Goal: Task Accomplishment & Management: Complete application form

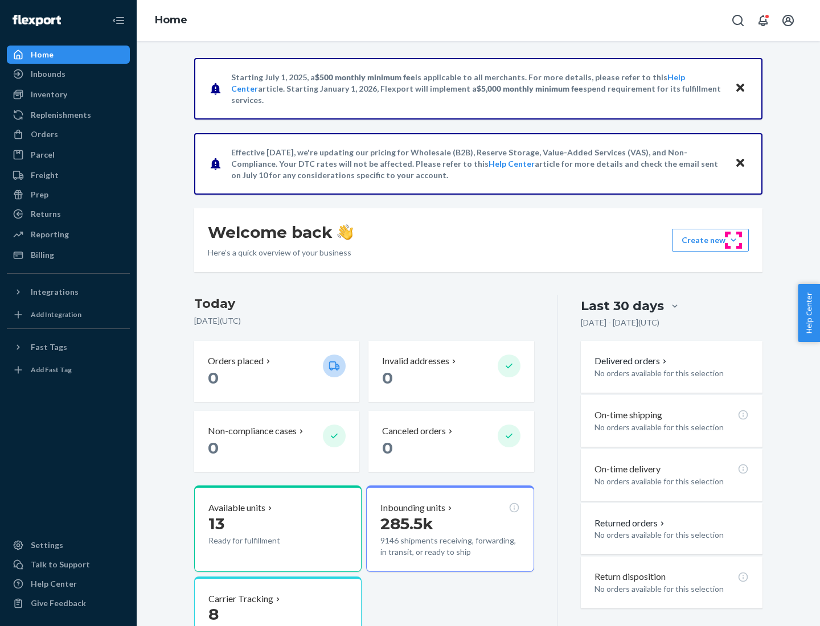
click at [734, 240] on button "Create new Create new inbound Create new order Create new product" at bounding box center [710, 240] width 77 height 23
click at [68, 74] on div "Inbounds" at bounding box center [68, 74] width 121 height 16
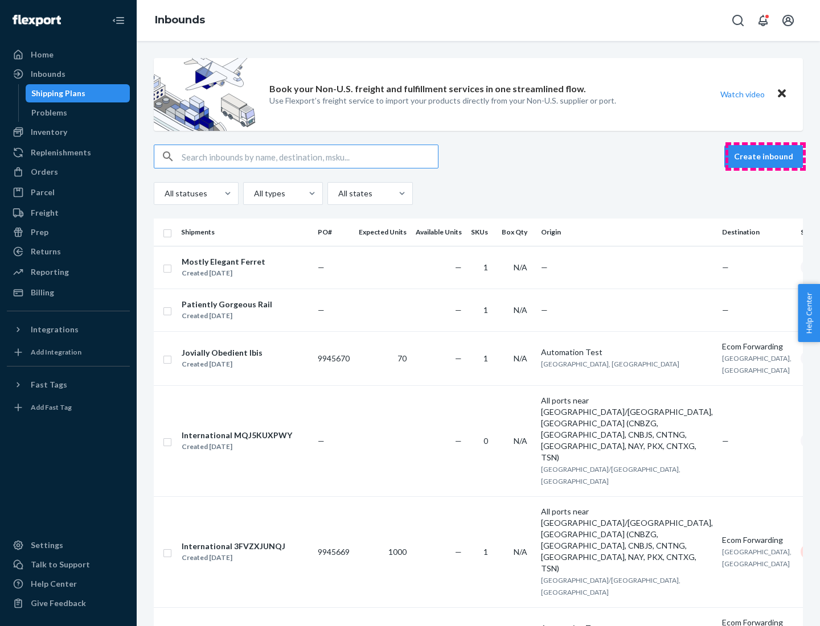
click at [765, 157] on button "Create inbound" at bounding box center [763, 156] width 79 height 23
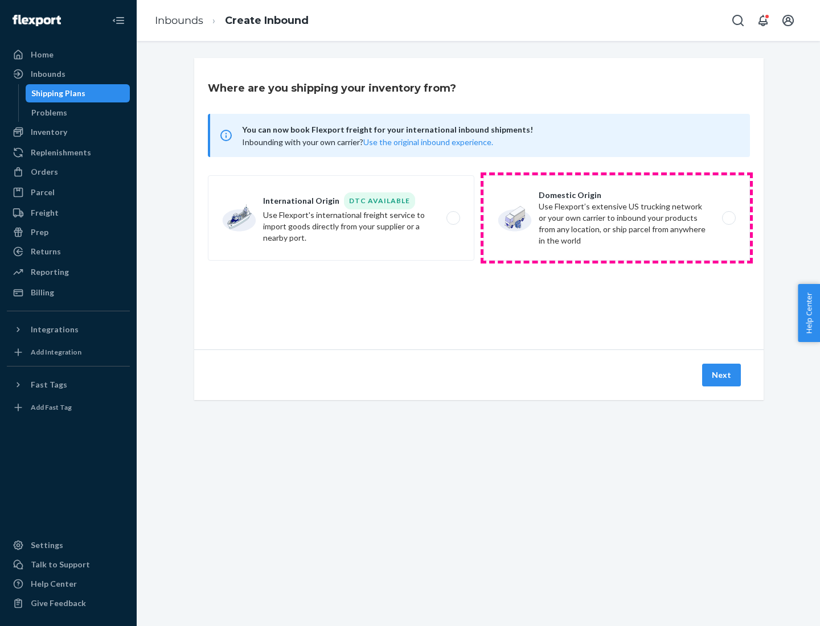
click at [617, 218] on label "Domestic Origin Use Flexport’s extensive US trucking network or your own carrie…" at bounding box center [617, 217] width 267 height 85
click at [728, 218] on input "Domestic Origin Use Flexport’s extensive US trucking network or your own carrie…" at bounding box center [731, 218] width 7 height 7
radio input "true"
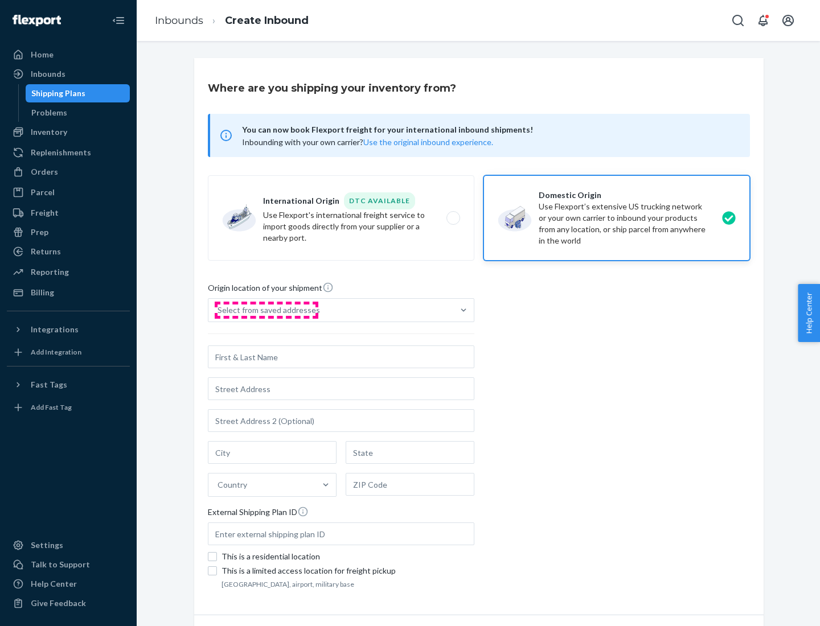
click at [266, 310] on div "Select from saved addresses" at bounding box center [269, 310] width 103 height 11
click at [219, 310] on input "Select from saved addresses" at bounding box center [218, 310] width 1 height 11
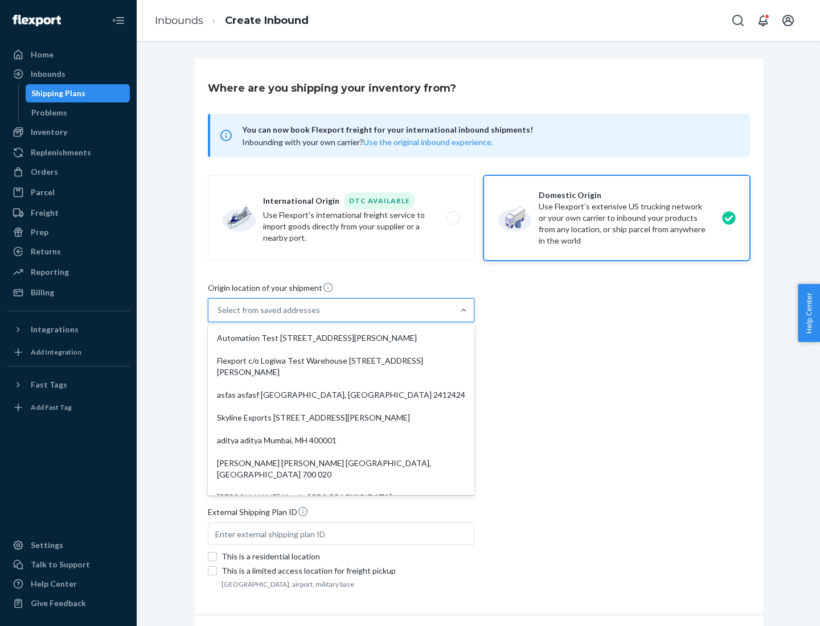
scroll to position [5, 0]
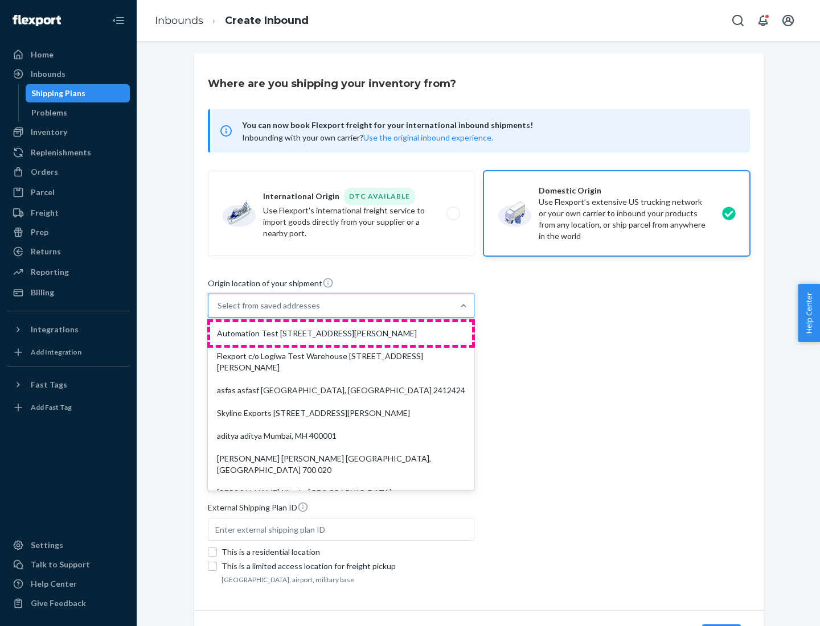
click at [341, 334] on div "Automation Test [STREET_ADDRESS][PERSON_NAME]" at bounding box center [341, 333] width 262 height 23
click at [219, 312] on input "option Automation Test [STREET_ADDRESS][PERSON_NAME]. 9 results available. Use …" at bounding box center [218, 305] width 1 height 11
type input "Automation Test"
type input "9th Floor"
type input "[GEOGRAPHIC_DATA]"
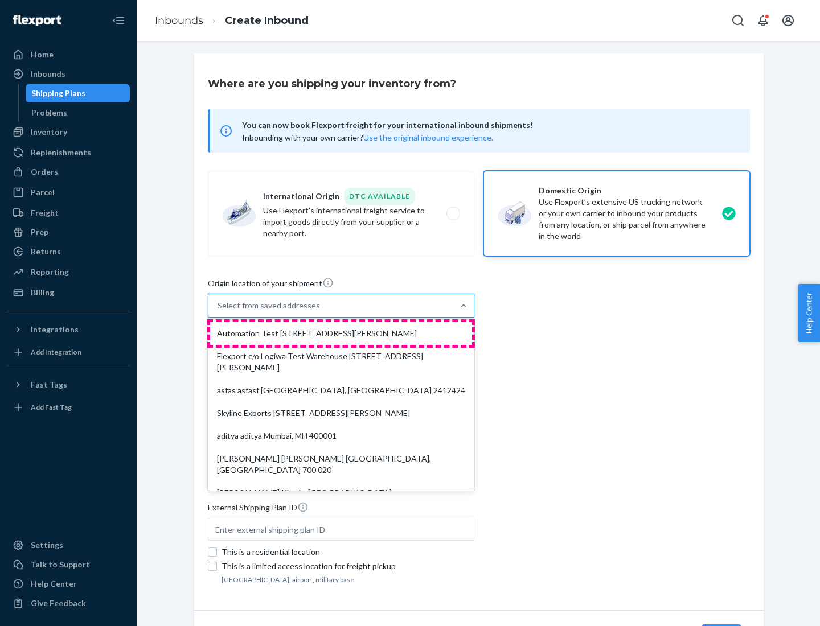
type input "CA"
type input "94104"
type input "[STREET_ADDRESS][PERSON_NAME]"
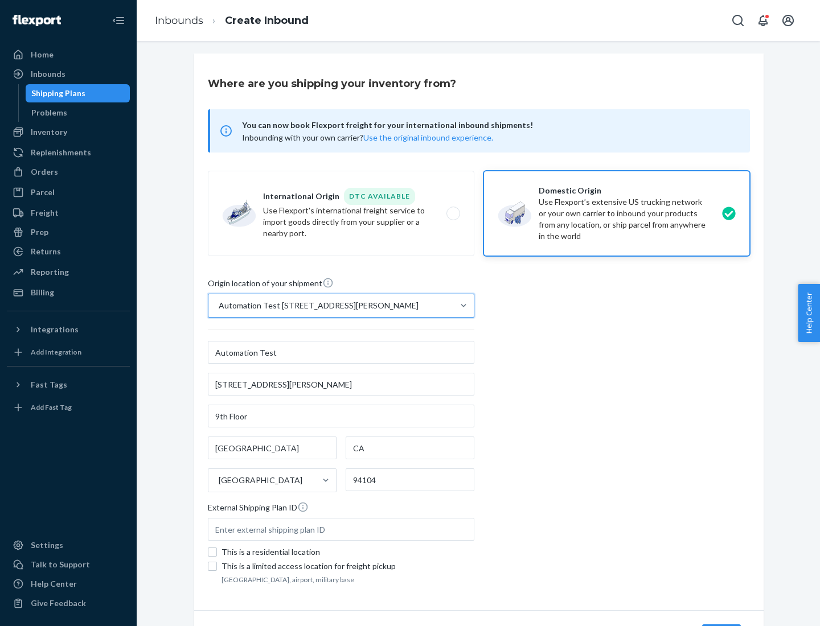
scroll to position [67, 0]
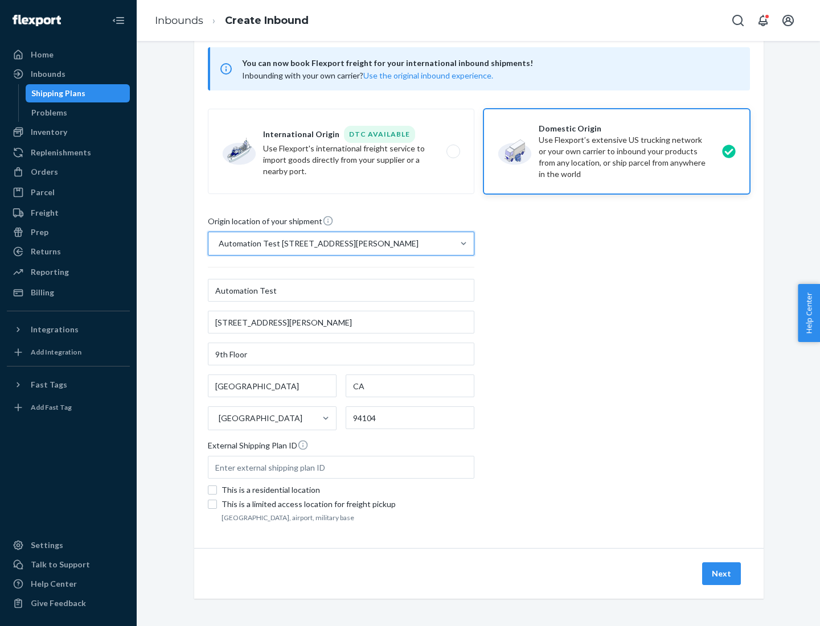
click at [722, 574] on button "Next" at bounding box center [721, 574] width 39 height 23
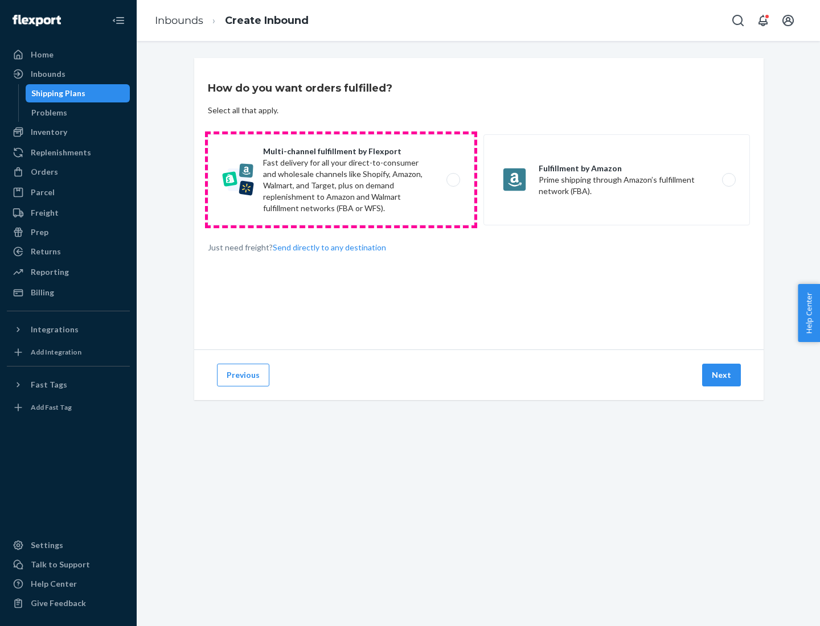
click at [341, 180] on label "Multi-channel fulfillment by Flexport Fast delivery for all your direct-to-cons…" at bounding box center [341, 179] width 267 height 91
click at [453, 180] on input "Multi-channel fulfillment by Flexport Fast delivery for all your direct-to-cons…" at bounding box center [456, 180] width 7 height 7
radio input "true"
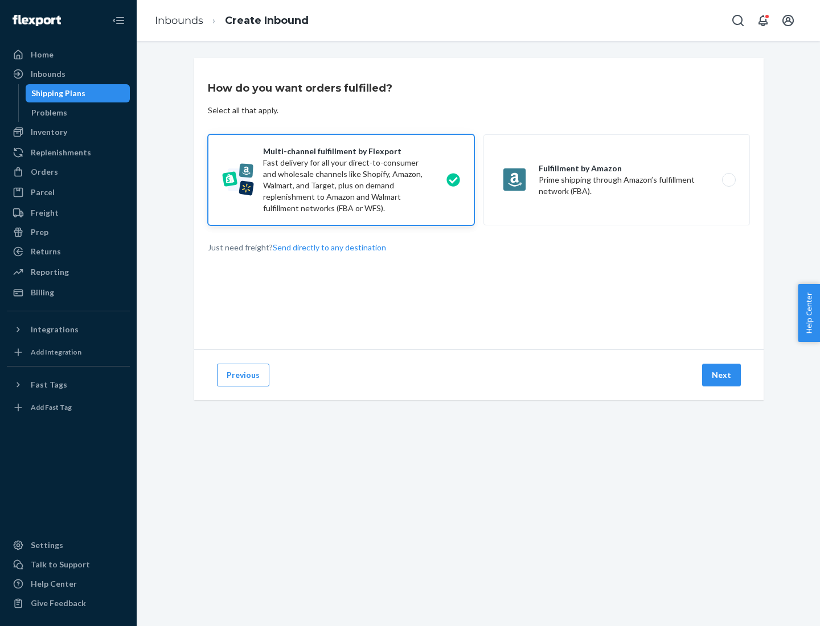
click at [722, 375] on button "Next" at bounding box center [721, 375] width 39 height 23
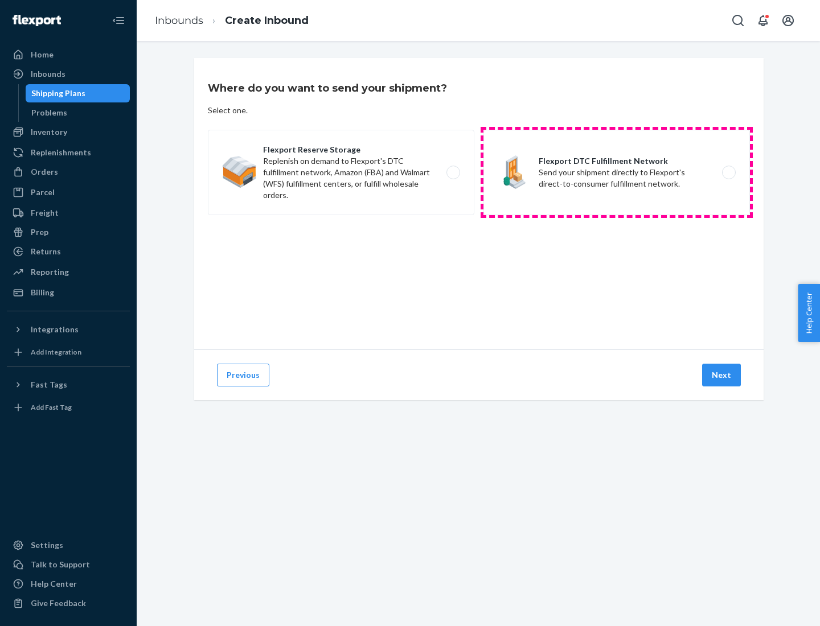
click at [617, 173] on label "Flexport DTC Fulfillment Network Send your shipment directly to Flexport's dire…" at bounding box center [617, 172] width 267 height 85
click at [728, 173] on input "Flexport DTC Fulfillment Network Send your shipment directly to Flexport's dire…" at bounding box center [731, 172] width 7 height 7
radio input "true"
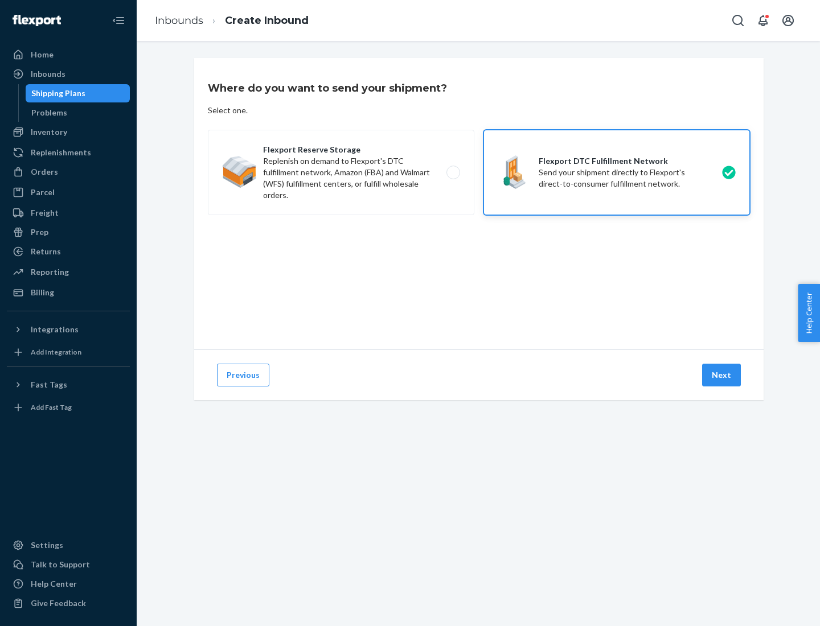
click at [722, 375] on button "Next" at bounding box center [721, 375] width 39 height 23
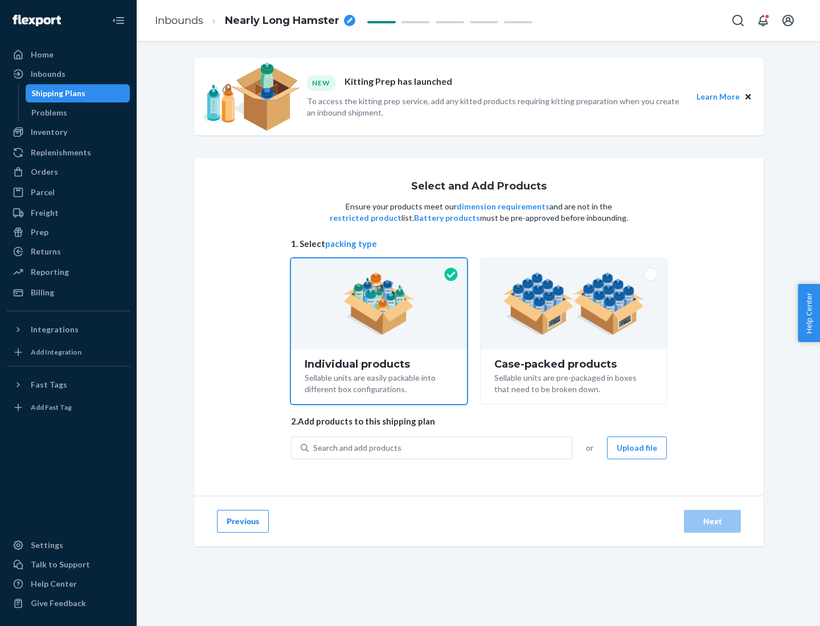
click at [574, 304] on img at bounding box center [574, 304] width 142 height 63
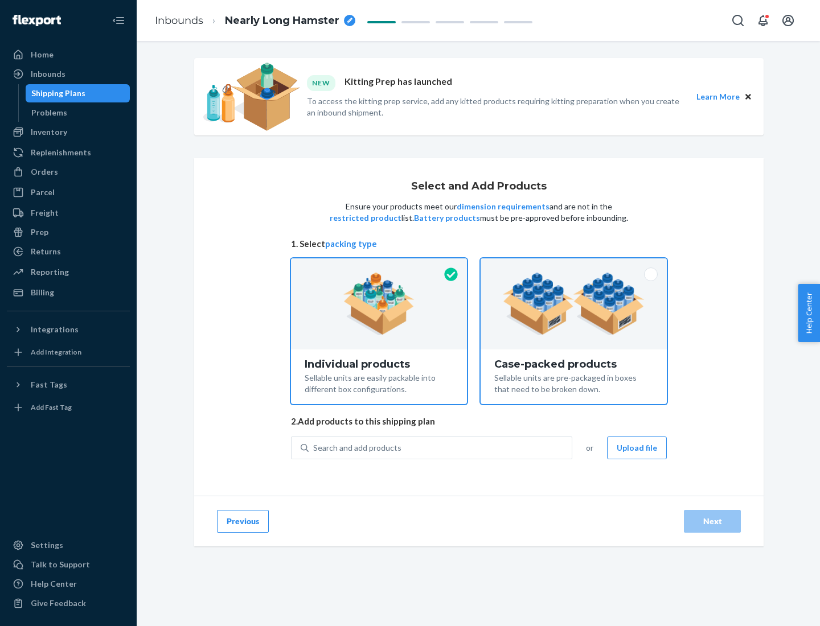
click at [574, 266] on input "Case-packed products Sellable units are pre-packaged in boxes that need to be b…" at bounding box center [573, 262] width 7 height 7
radio input "true"
radio input "false"
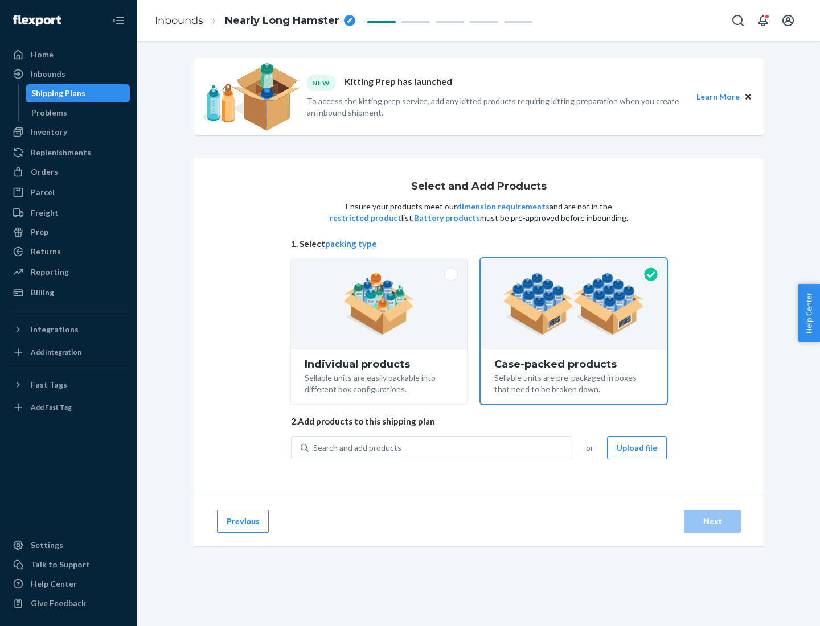
click at [441, 448] on div "Search and add products" at bounding box center [440, 448] width 263 height 21
click at [314, 448] on input "Search and add products" at bounding box center [313, 448] width 1 height 11
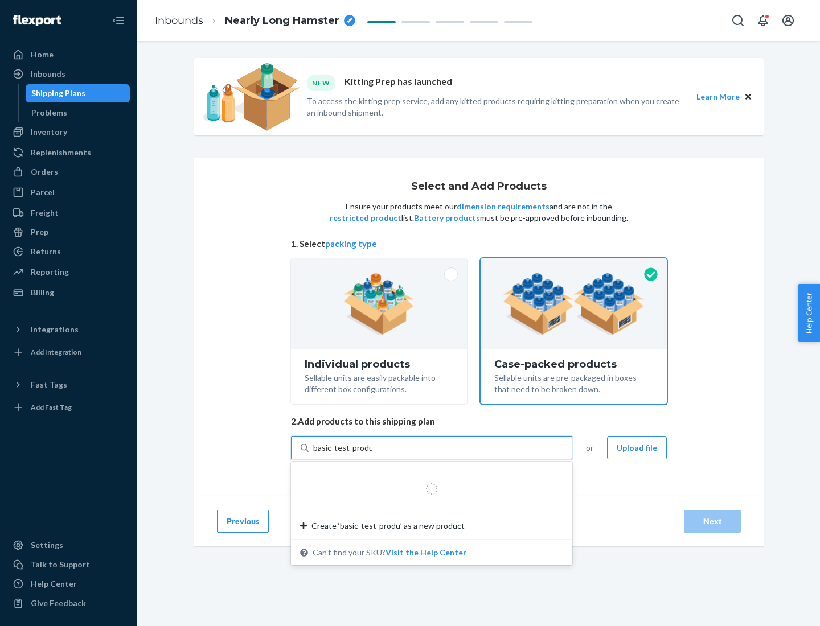
type input "basic-test-product-1"
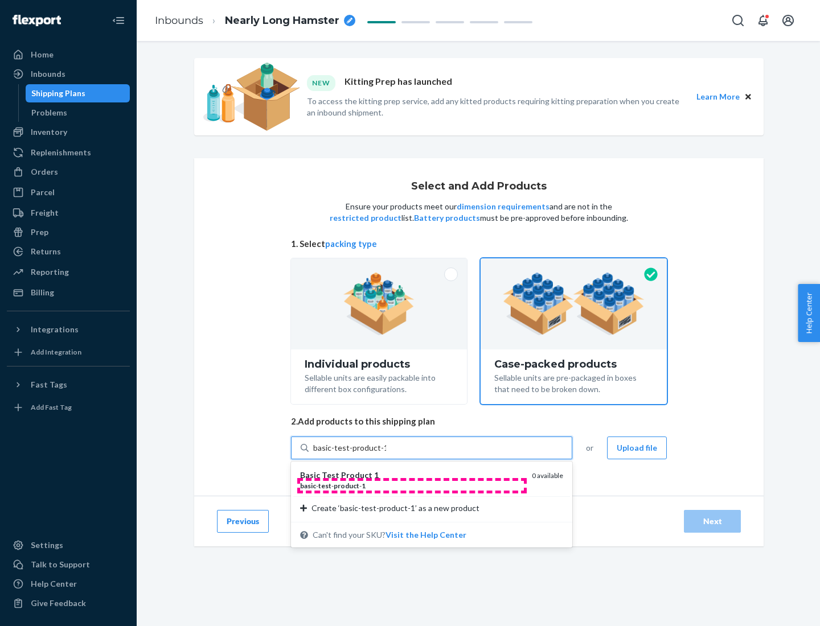
click at [412, 486] on div "basic - test - product - 1" at bounding box center [411, 486] width 223 height 10
click at [386, 454] on input "basic-test-product-1" at bounding box center [349, 448] width 73 height 11
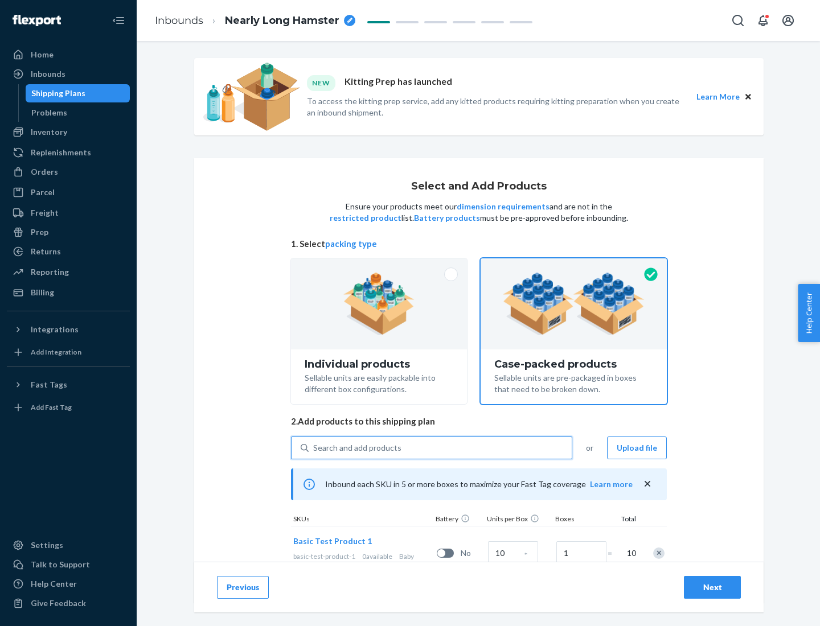
scroll to position [41, 0]
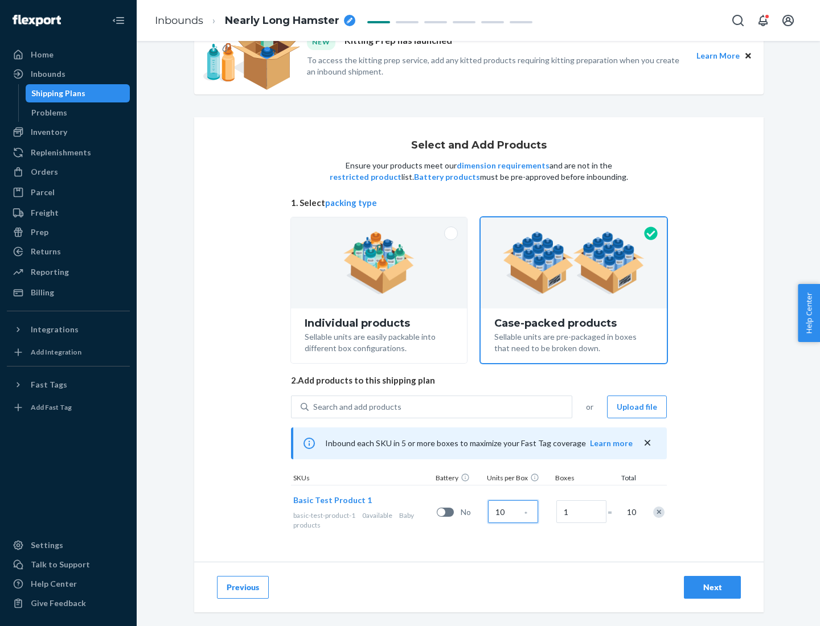
type input "10"
type input "7"
click at [712, 588] on div "Next" at bounding box center [713, 587] width 38 height 11
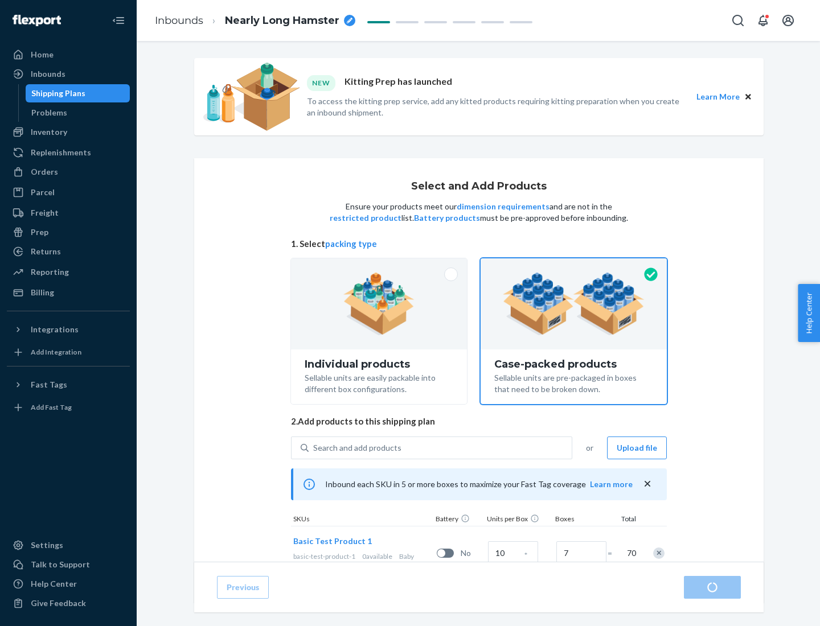
radio input "true"
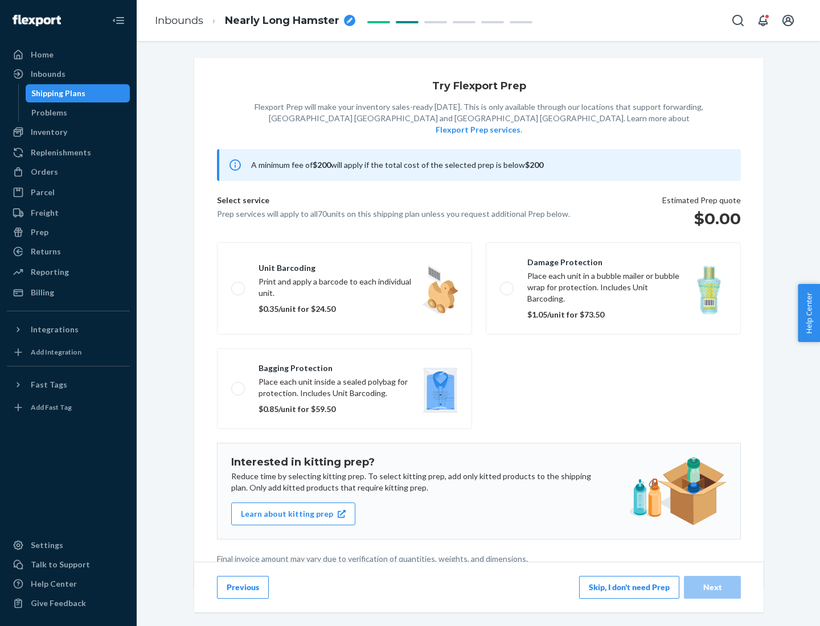
scroll to position [3, 0]
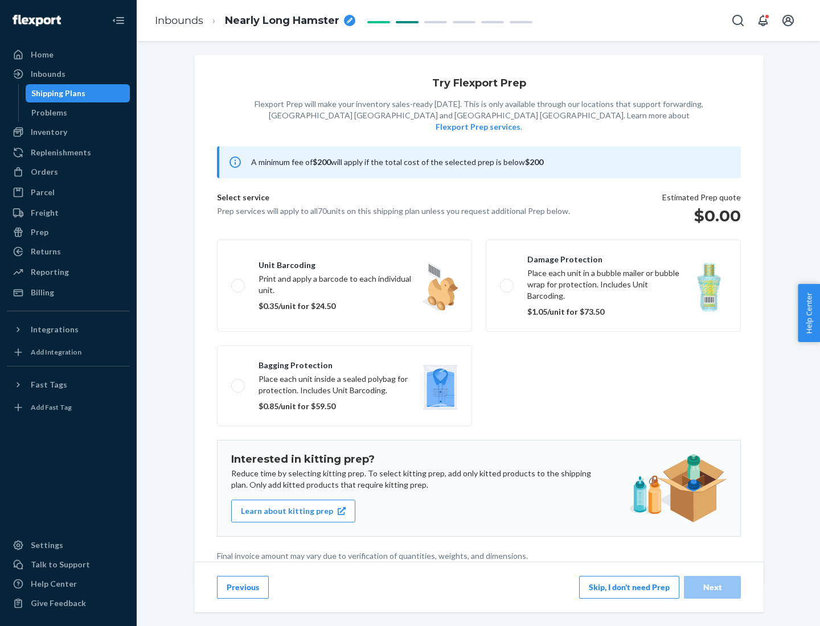
click at [345, 363] on label "Bagging protection Place each unit inside a sealed polybag for protection. Incl…" at bounding box center [344, 386] width 255 height 81
click at [239, 382] on input "Bagging protection Place each unit inside a sealed polybag for protection. Incl…" at bounding box center [234, 385] width 7 height 7
checkbox input "true"
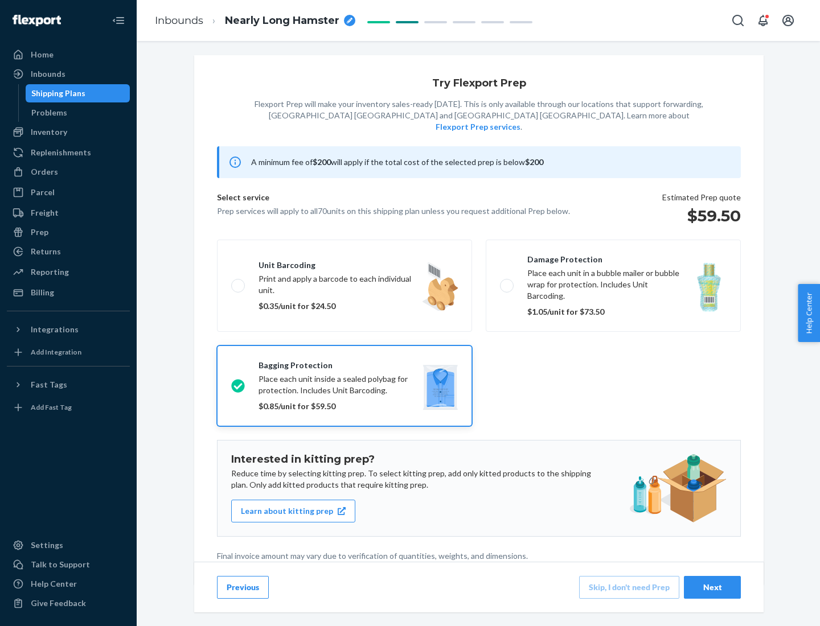
click at [712, 587] on div "Next" at bounding box center [713, 587] width 38 height 11
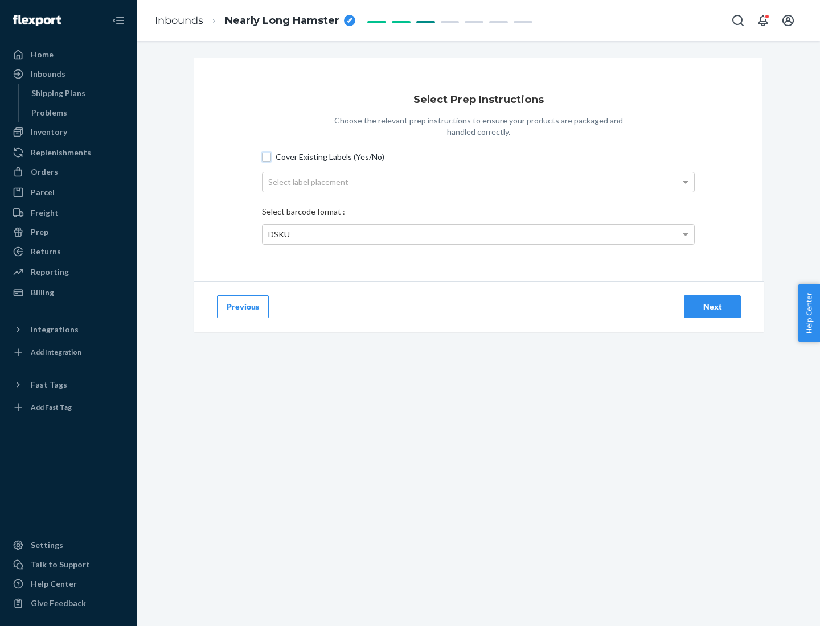
click at [267, 157] on input "Cover Existing Labels (Yes/No)" at bounding box center [266, 157] width 9 height 9
checkbox input "true"
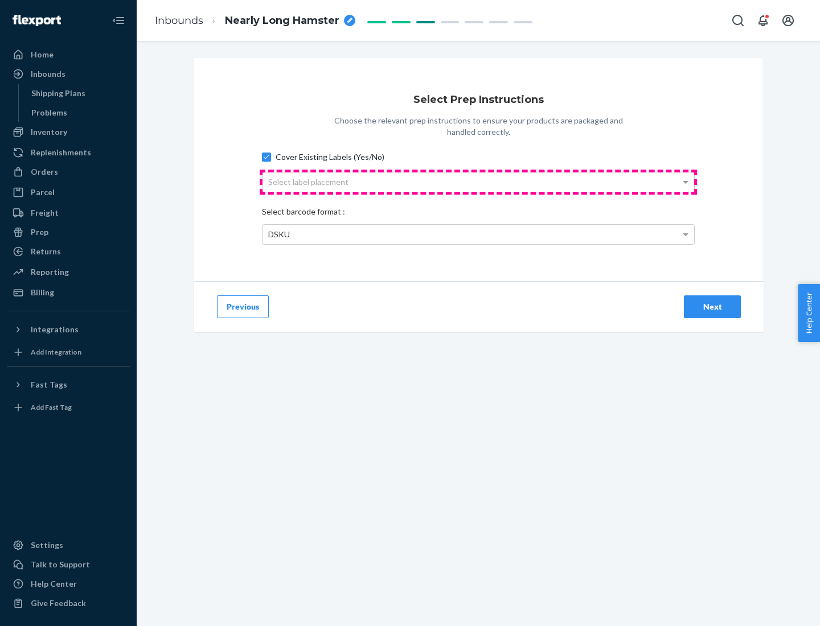
click at [478, 182] on div "Select label placement" at bounding box center [479, 182] width 432 height 19
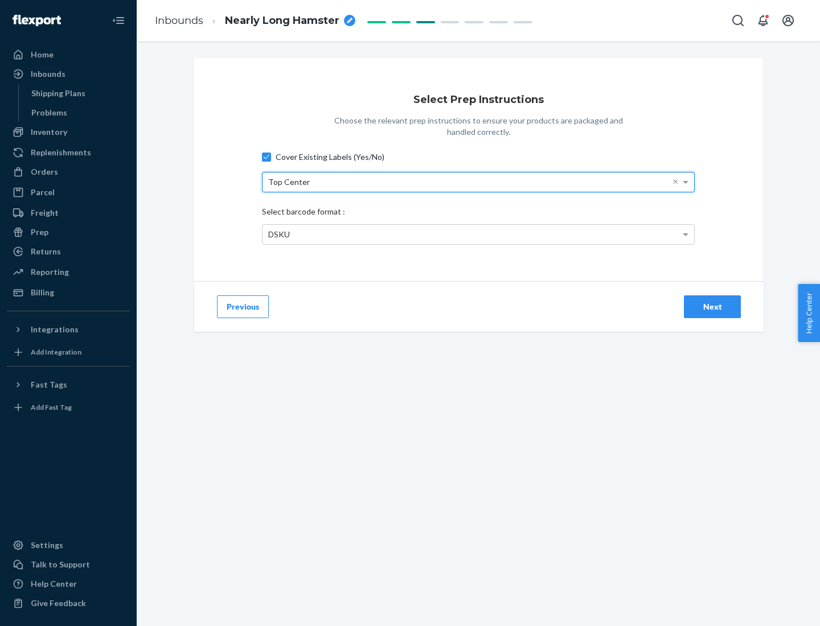
click at [478, 234] on div "DSKU" at bounding box center [479, 234] width 432 height 19
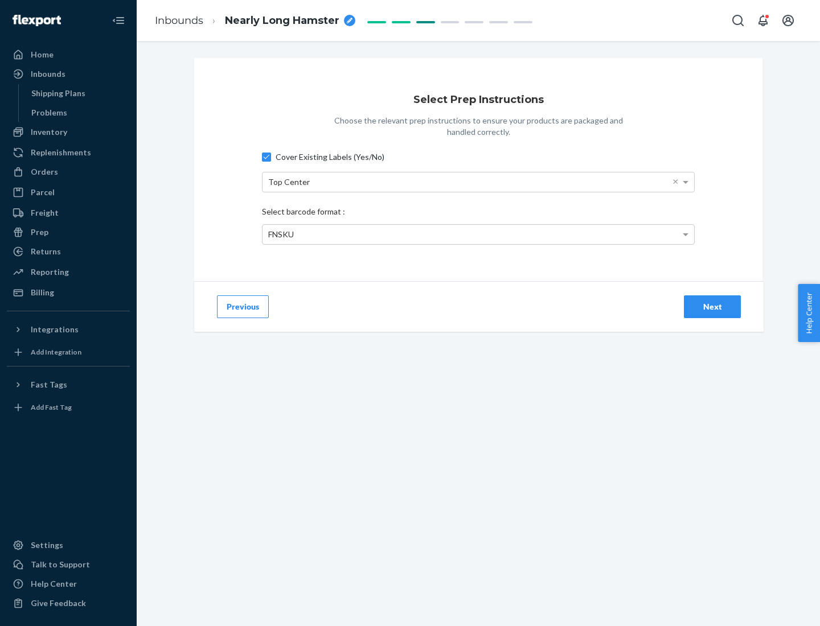
click at [712, 306] on div "Next" at bounding box center [713, 306] width 38 height 11
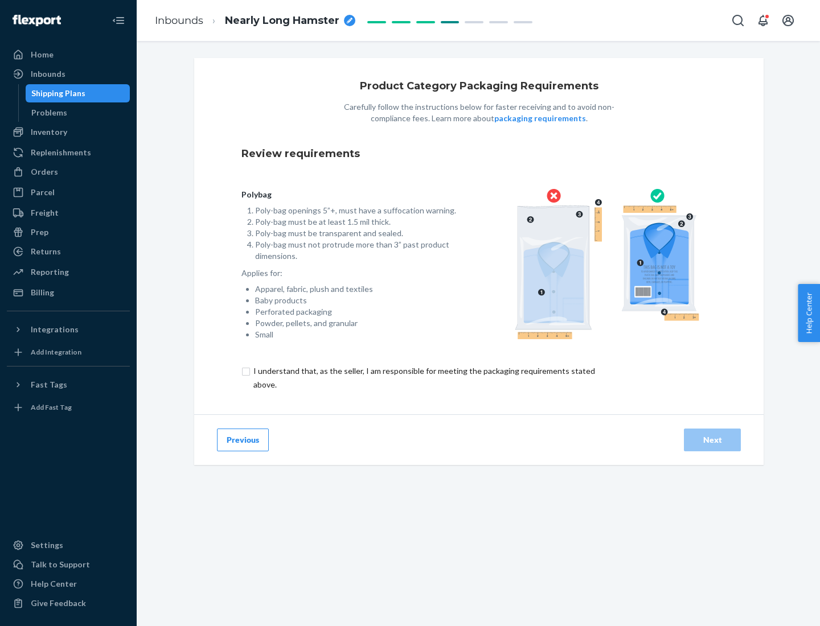
click at [423, 378] on input "checkbox" at bounding box center [430, 377] width 379 height 27
checkbox input "true"
click at [712, 440] on div "Next" at bounding box center [713, 440] width 38 height 11
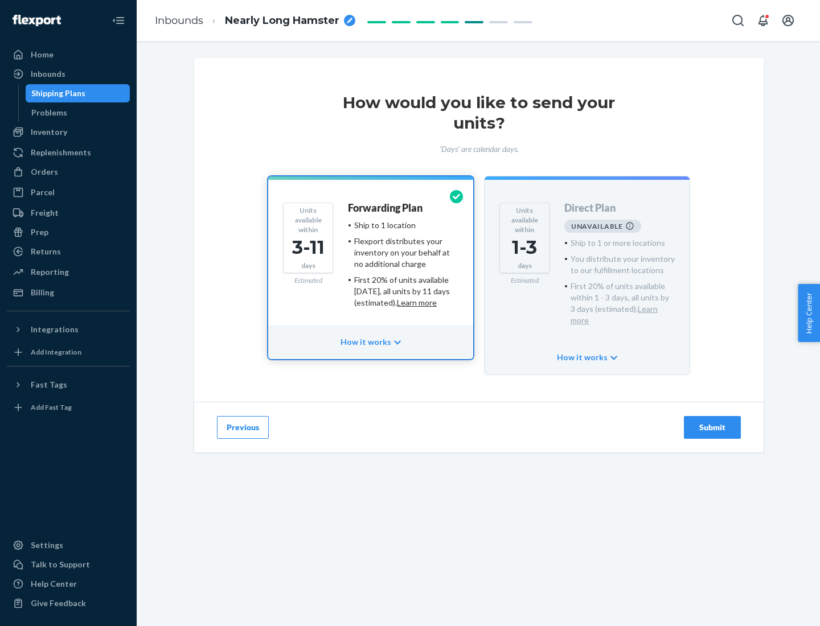
click at [386, 208] on h4 "Forwarding Plan" at bounding box center [385, 208] width 75 height 11
click at [712, 422] on div "Submit" at bounding box center [713, 427] width 38 height 11
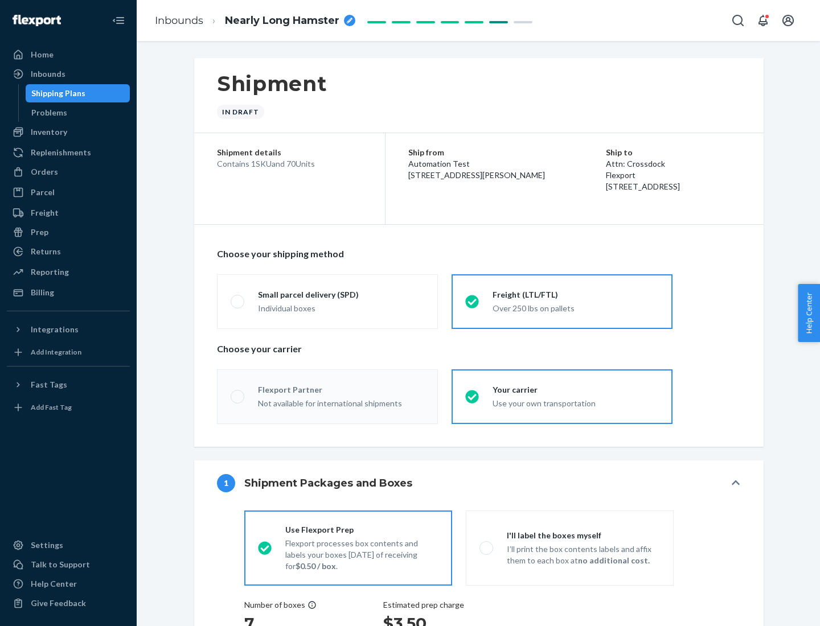
radio input "true"
radio input "false"
radio input "true"
radio input "false"
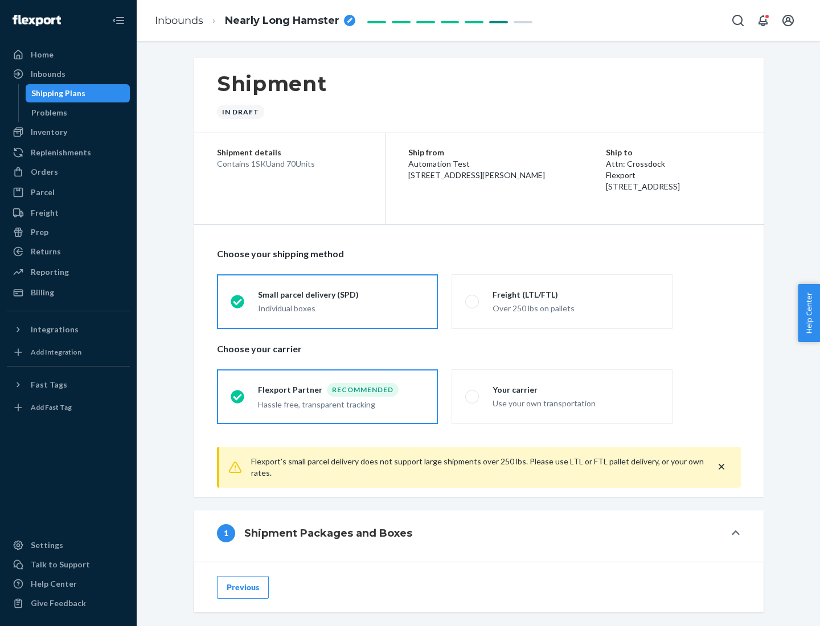
click at [562, 301] on div "Over 250 lbs on pallets" at bounding box center [576, 308] width 166 height 14
click at [473, 301] on input "Freight (LTL/FTL) Over 250 lbs on pallets" at bounding box center [468, 301] width 7 height 7
radio input "true"
radio input "false"
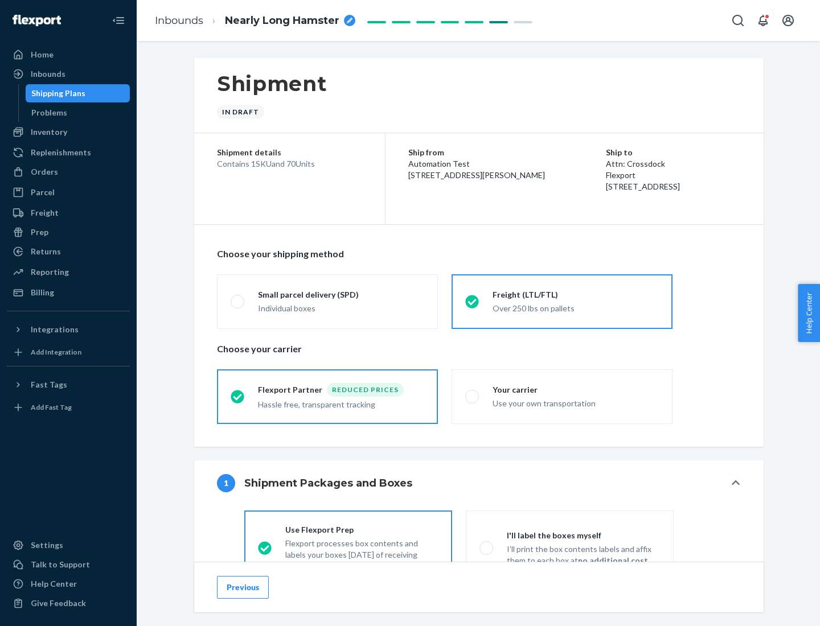
scroll to position [63, 0]
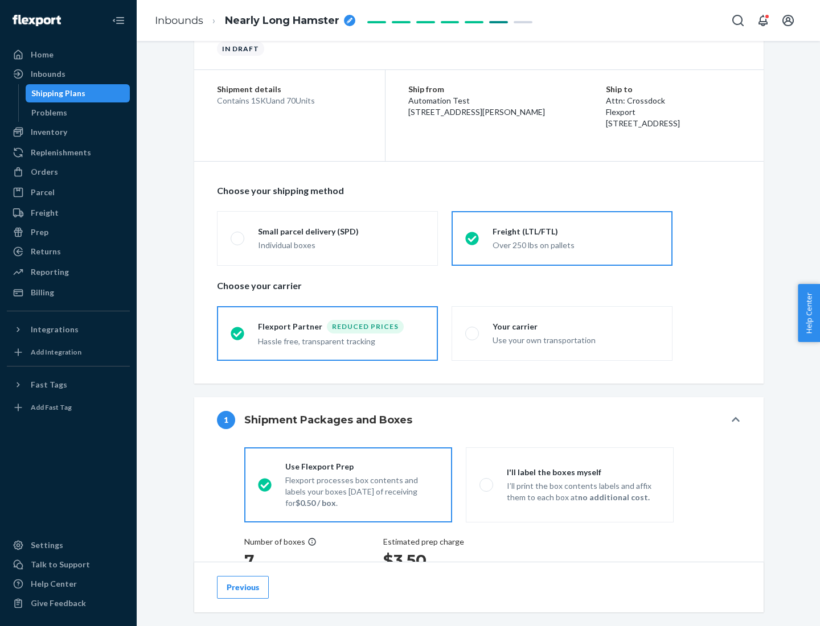
click at [562, 333] on div "Use your own transportation" at bounding box center [576, 340] width 166 height 14
click at [473, 333] on input "Your carrier Use your own transportation" at bounding box center [468, 333] width 7 height 7
radio input "true"
radio input "false"
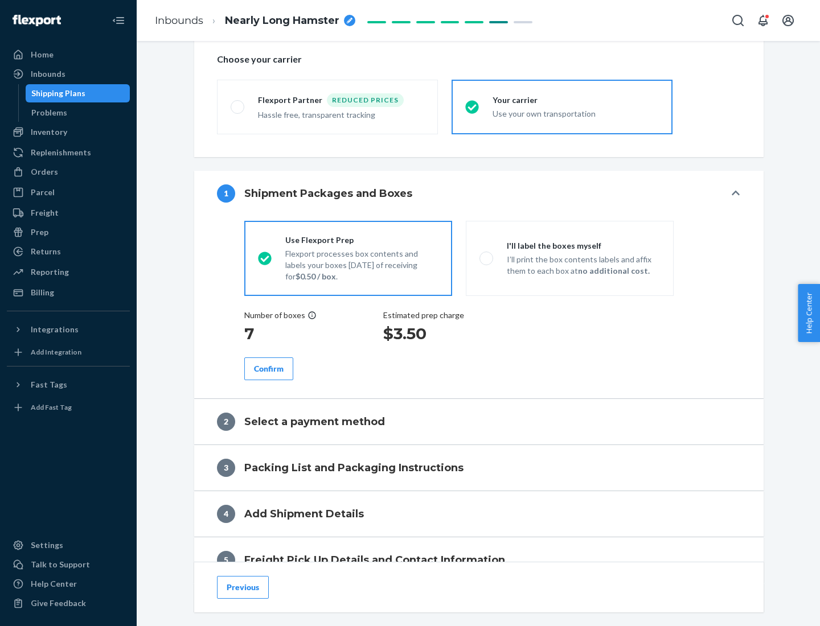
scroll to position [215, 0]
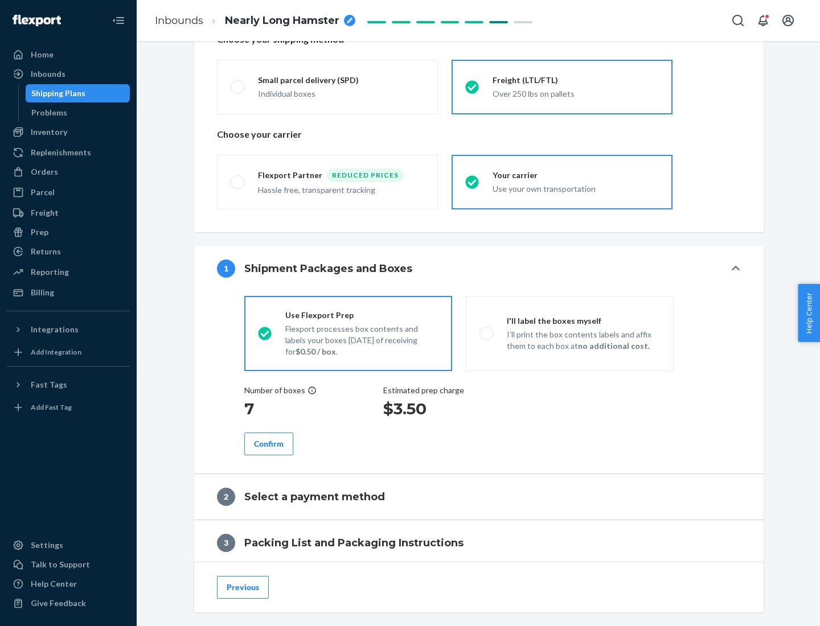
click at [570, 333] on p "I’ll print the box contents labels and affix them to each box at no additional …" at bounding box center [583, 340] width 153 height 23
click at [487, 333] on input "I'll label the boxes myself I’ll print the box contents labels and affix them t…" at bounding box center [483, 333] width 7 height 7
radio input "true"
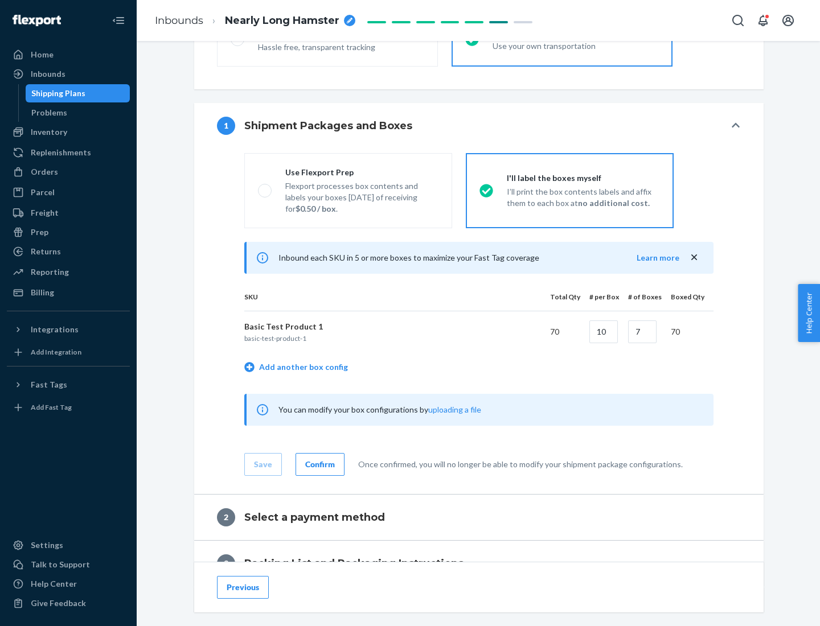
scroll to position [196, 0]
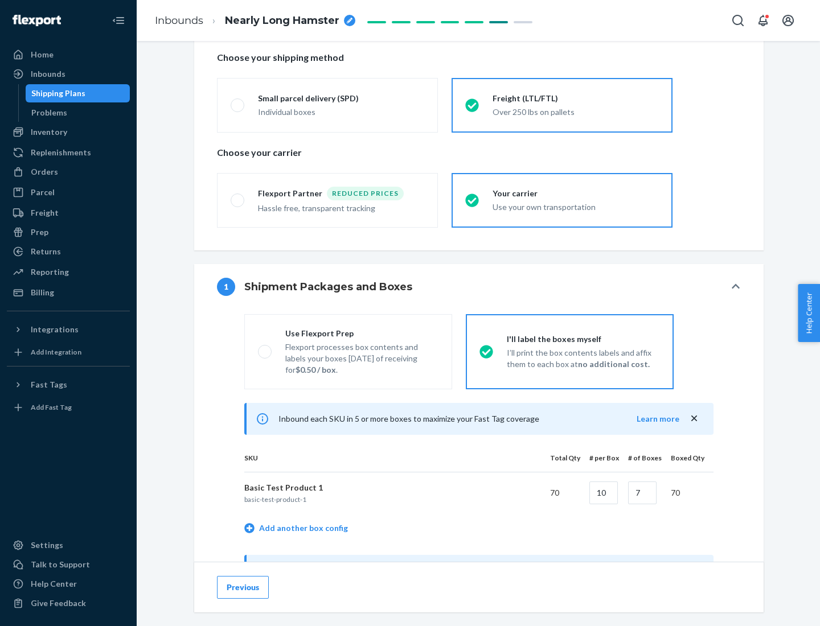
click at [362, 333] on div "Use Flexport Prep" at bounding box center [361, 333] width 153 height 11
click at [265, 348] on input "Use Flexport Prep Flexport processes box contents and labels your boxes [DATE] …" at bounding box center [261, 351] width 7 height 7
radio input "true"
radio input "false"
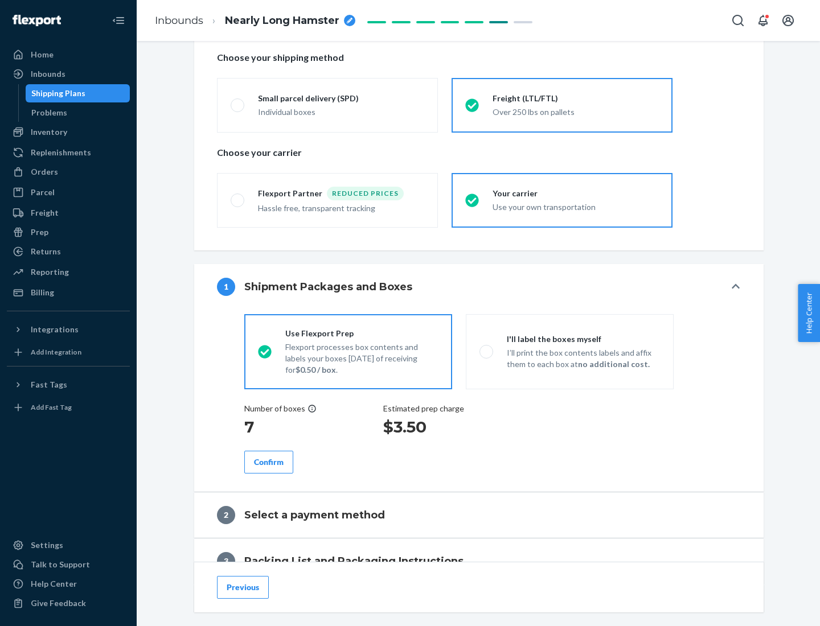
scroll to position [325, 0]
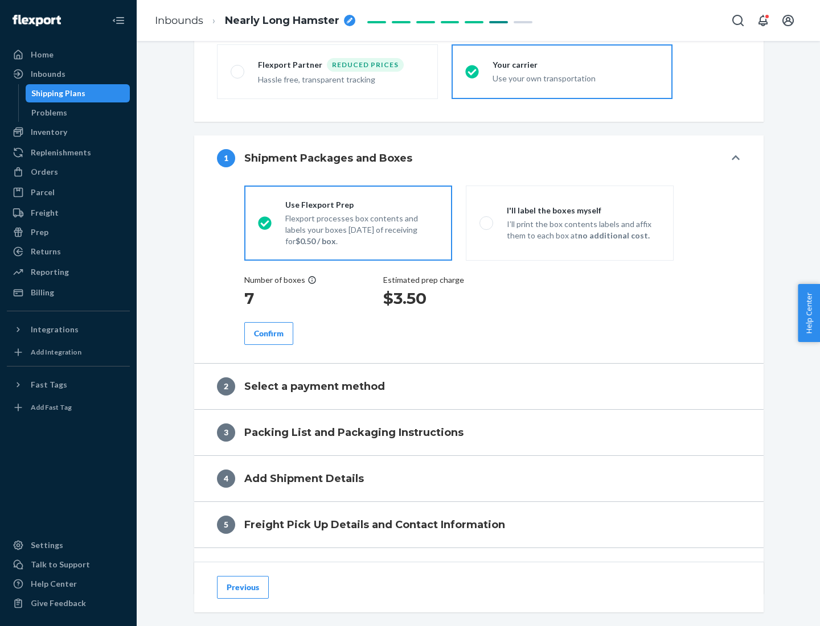
click at [269, 333] on div "Confirm" at bounding box center [269, 333] width 30 height 11
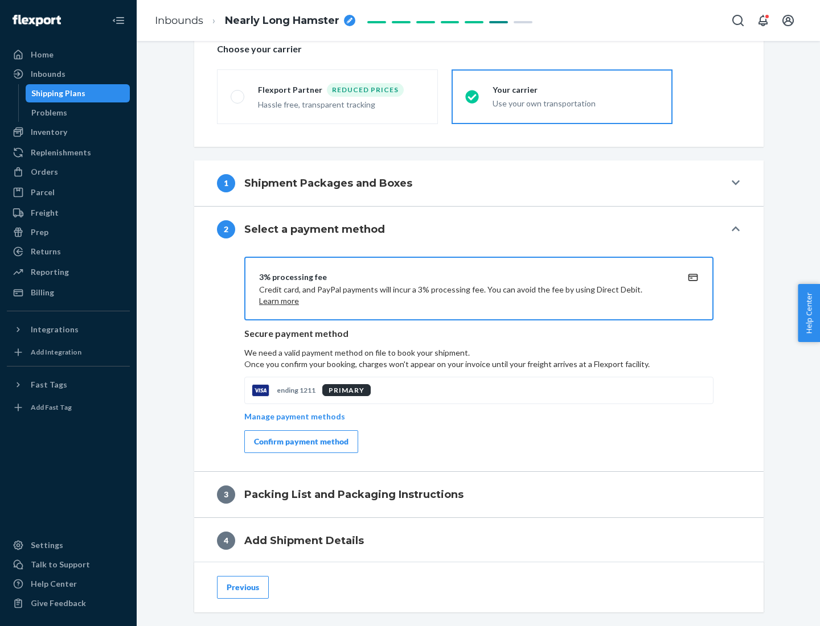
scroll to position [408, 0]
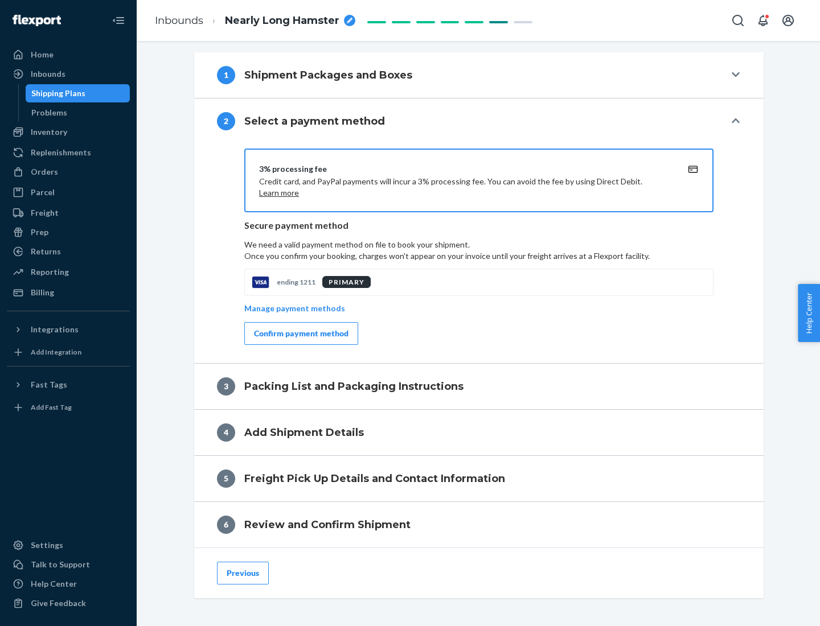
click at [300, 334] on div "Confirm payment method" at bounding box center [301, 333] width 95 height 11
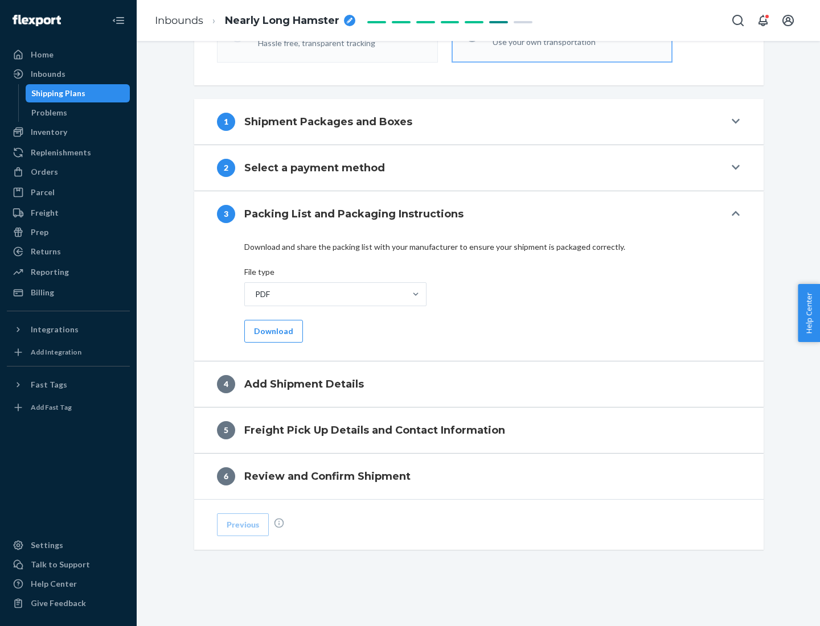
scroll to position [359, 0]
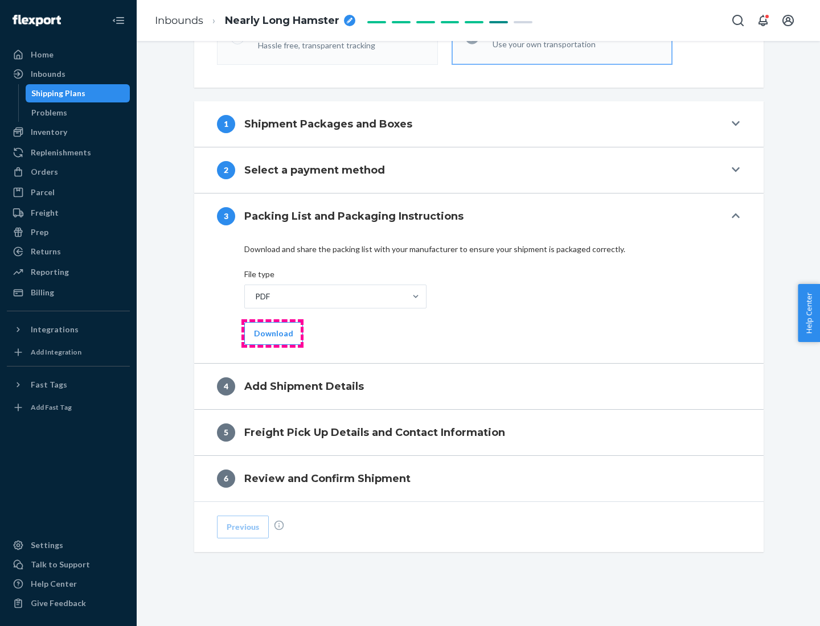
click at [272, 333] on button "Download" at bounding box center [273, 333] width 59 height 23
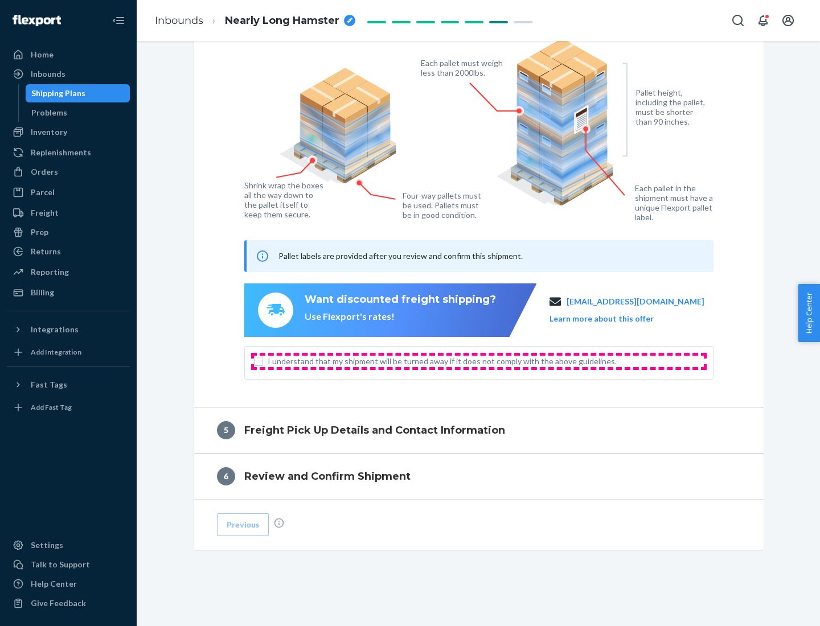
click at [479, 361] on span "I understand that my shipment will be turned away if it does not comply with th…" at bounding box center [486, 361] width 436 height 11
click at [263, 361] on input "I understand that my shipment will be turned away if it does not comply with th…" at bounding box center [258, 361] width 9 height 9
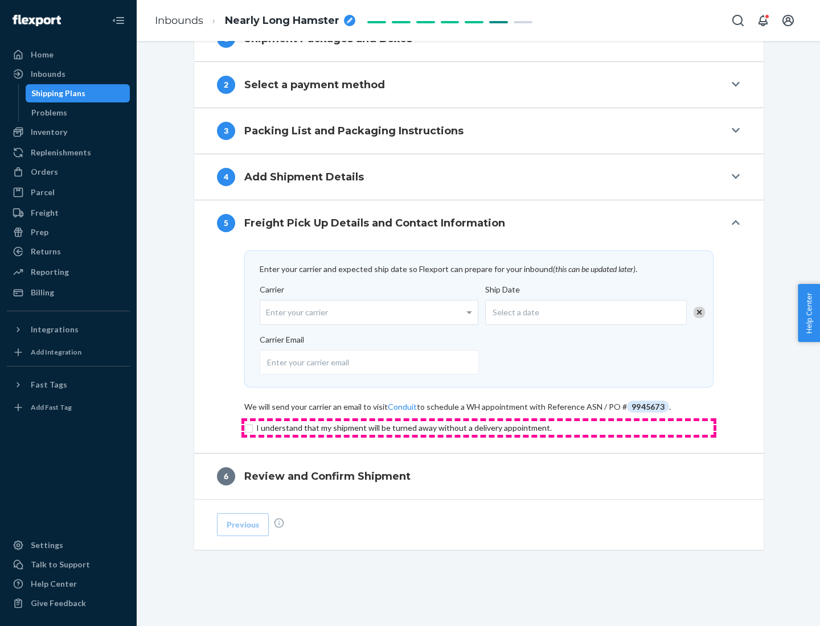
click at [479, 428] on input "checkbox" at bounding box center [478, 428] width 469 height 14
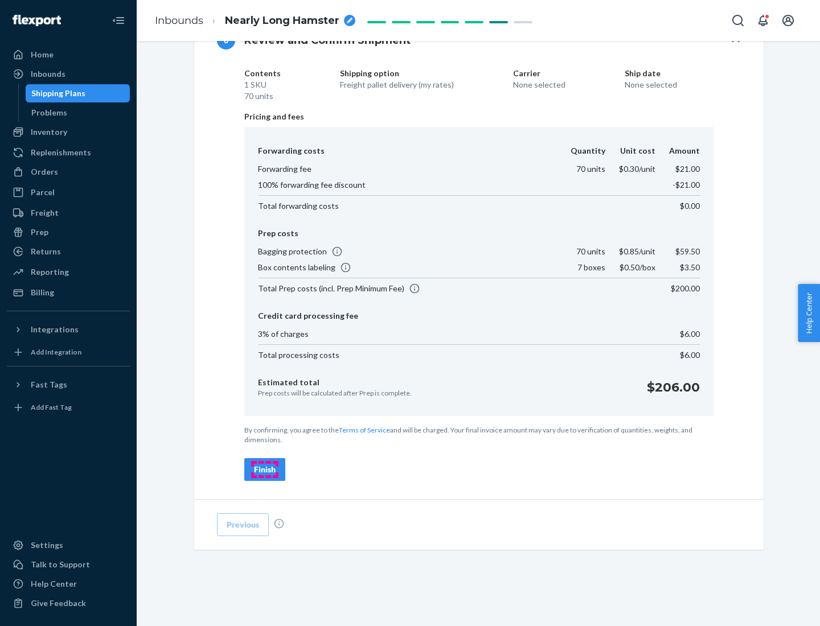
click at [265, 470] on div "Finish" at bounding box center [265, 469] width 22 height 11
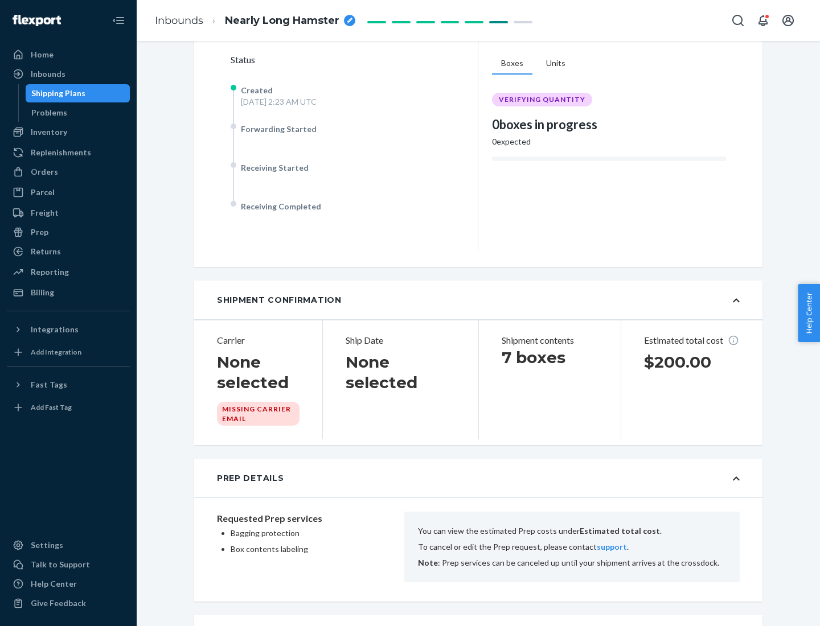
scroll to position [719, 0]
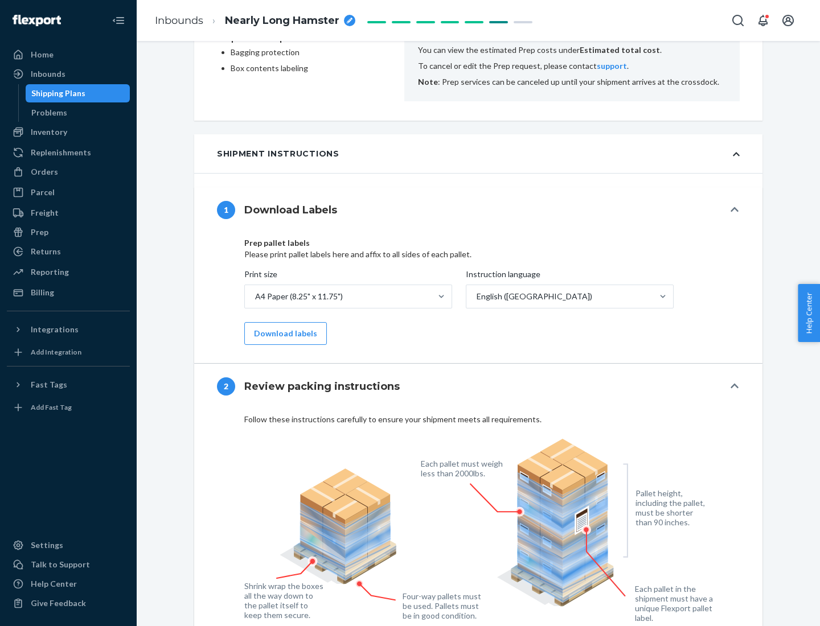
click at [283, 334] on button "Download labels" at bounding box center [285, 333] width 83 height 23
